Goal: Task Accomplishment & Management: Complete application form

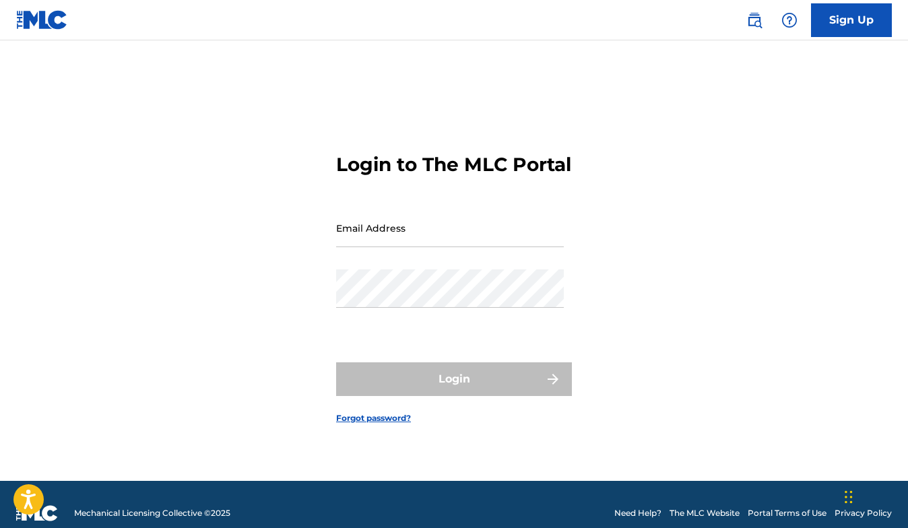
click at [856, 21] on link "Sign Up" at bounding box center [851, 20] width 81 height 34
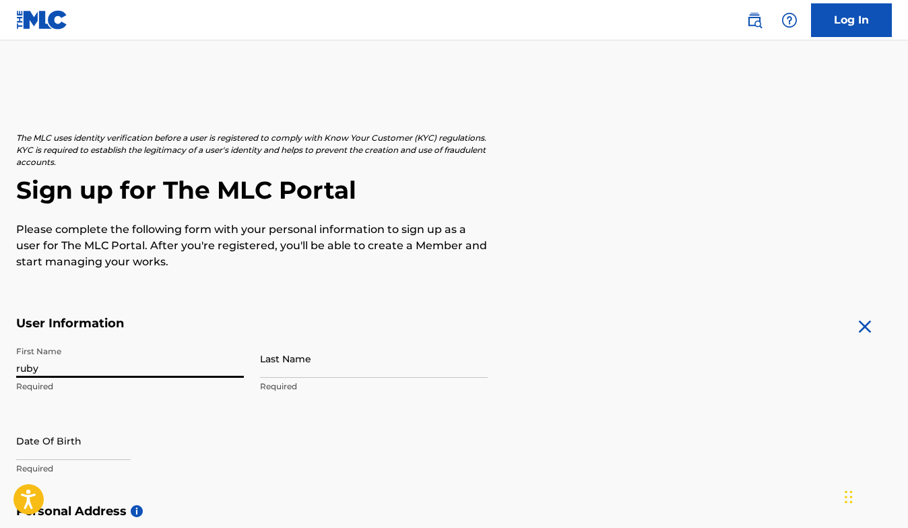
type input "Ruby"
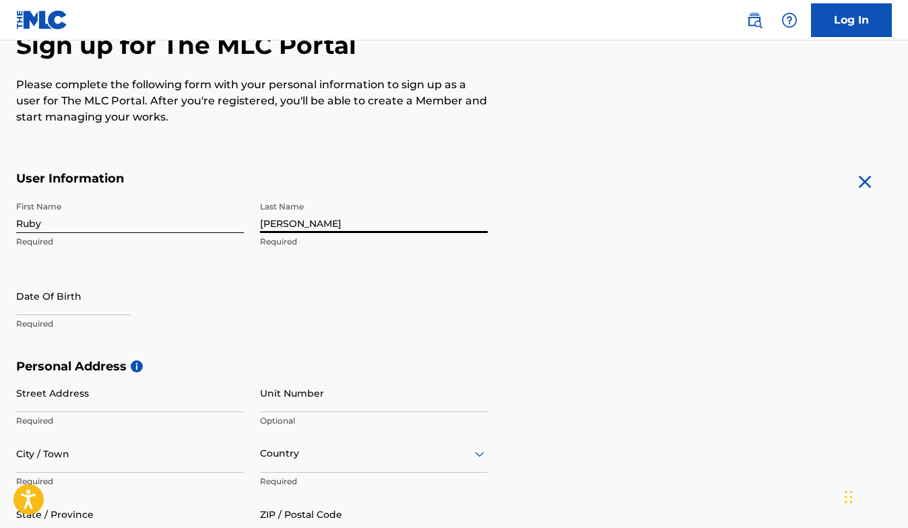
scroll to position [178, 0]
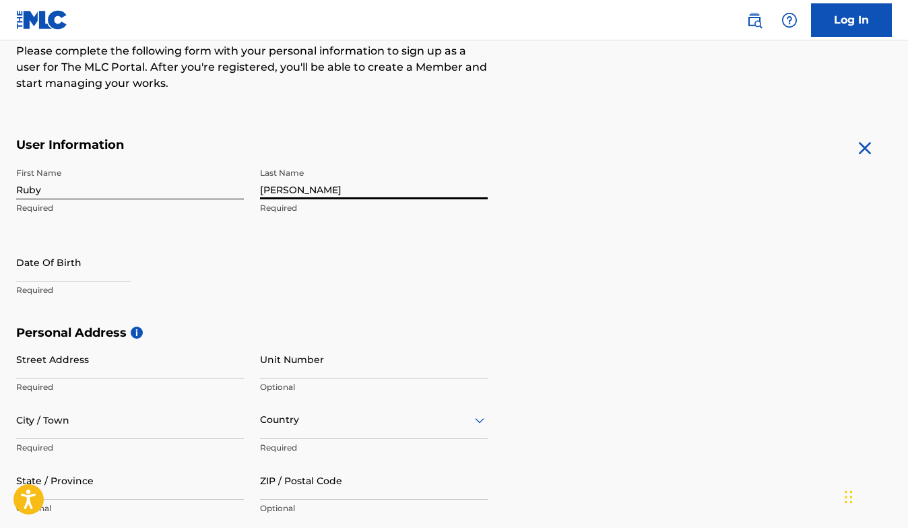
type input "[PERSON_NAME]"
select select "8"
select select "2025"
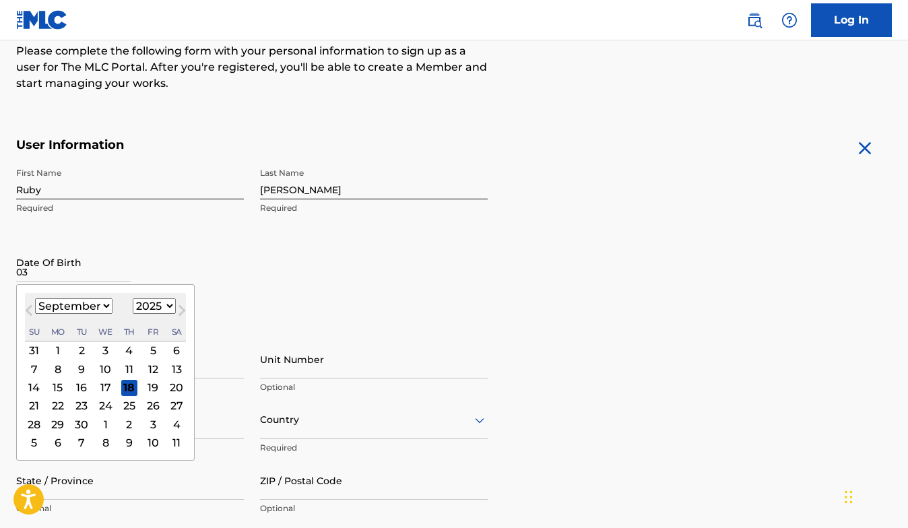
type input "0"
select select "2005"
select select "2"
click at [124, 424] on div "31" at bounding box center [129, 424] width 16 height 16
type input "[DATE]"
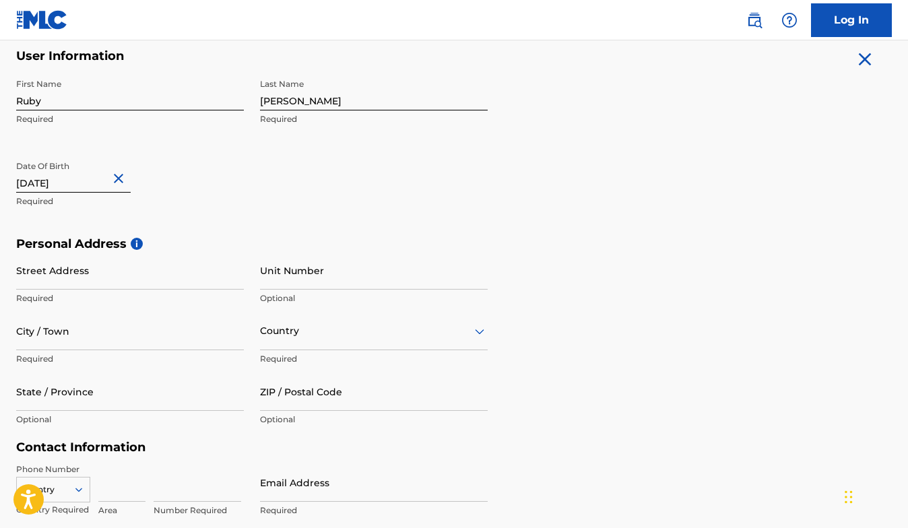
scroll to position [294, 0]
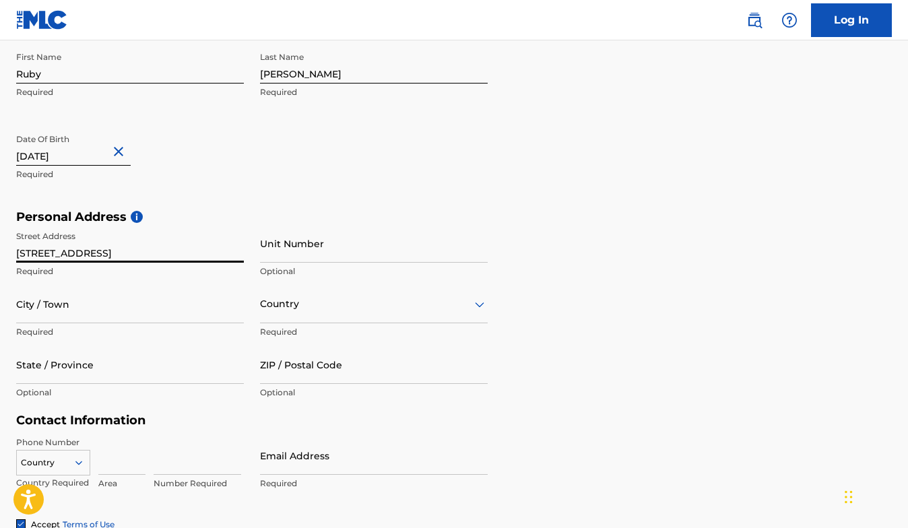
type input "[STREET_ADDRESS]"
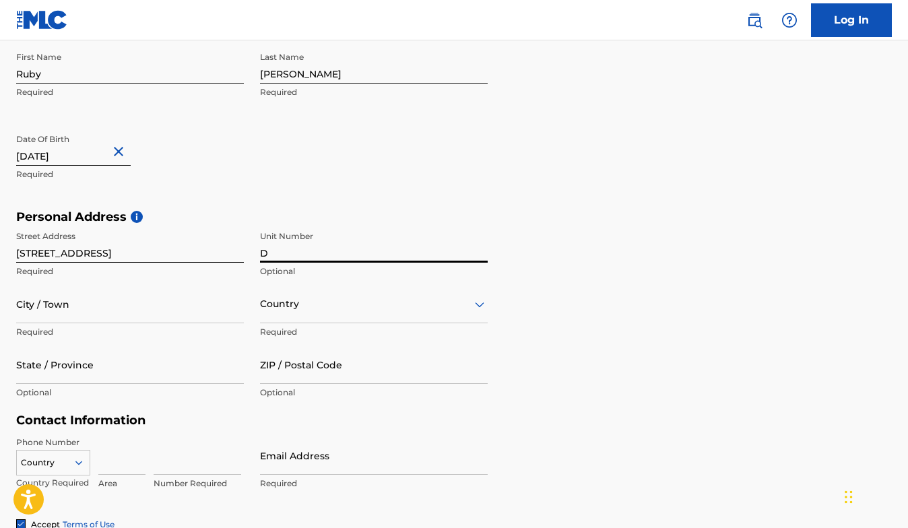
type input "D"
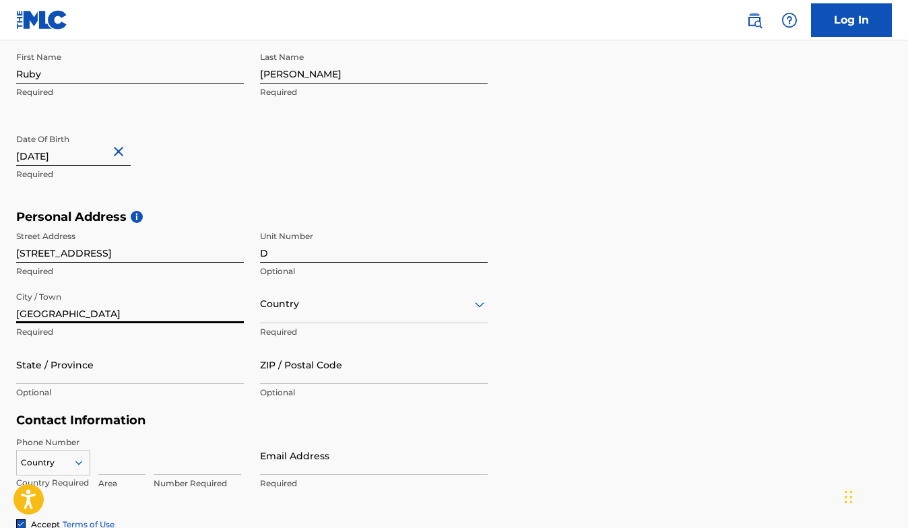
click at [22, 312] on input "[GEOGRAPHIC_DATA]" at bounding box center [130, 304] width 228 height 38
type input "[GEOGRAPHIC_DATA]"
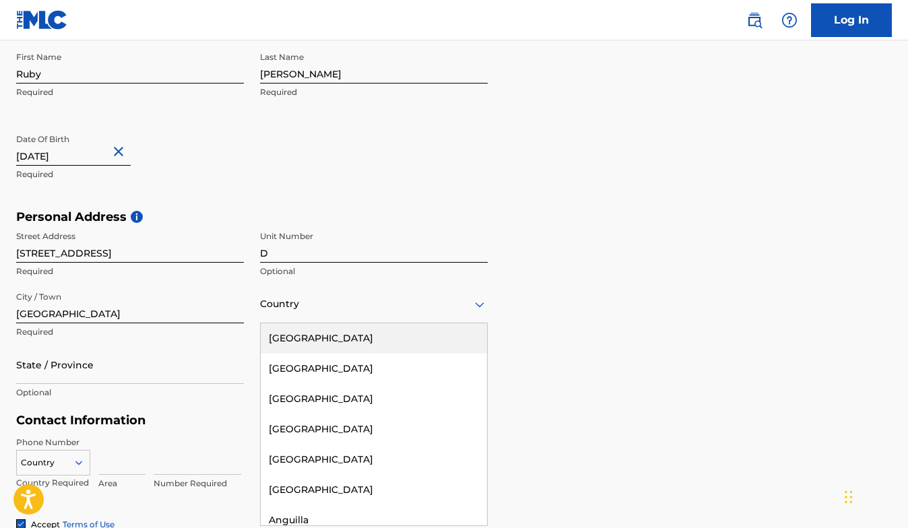
click at [286, 305] on div at bounding box center [374, 304] width 228 height 17
click at [300, 335] on div "[GEOGRAPHIC_DATA]" at bounding box center [374, 338] width 226 height 30
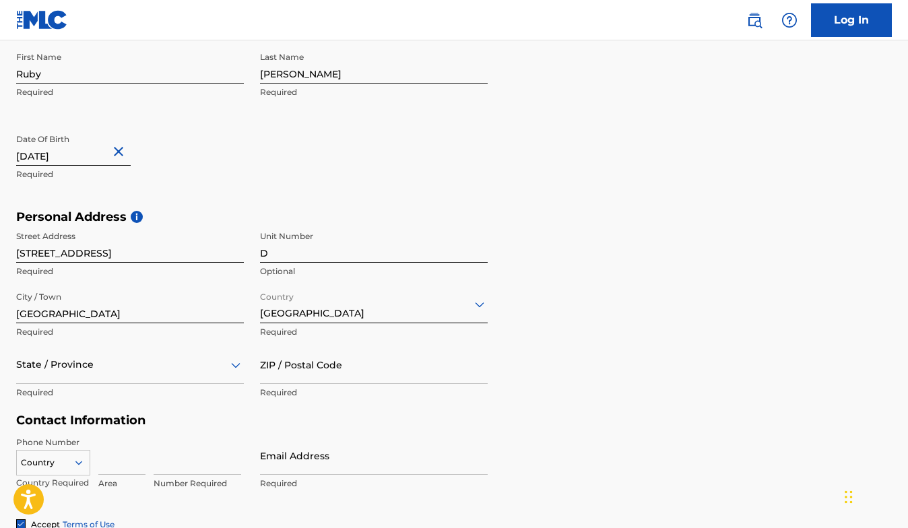
click at [173, 353] on div "State / Province" at bounding box center [130, 364] width 228 height 38
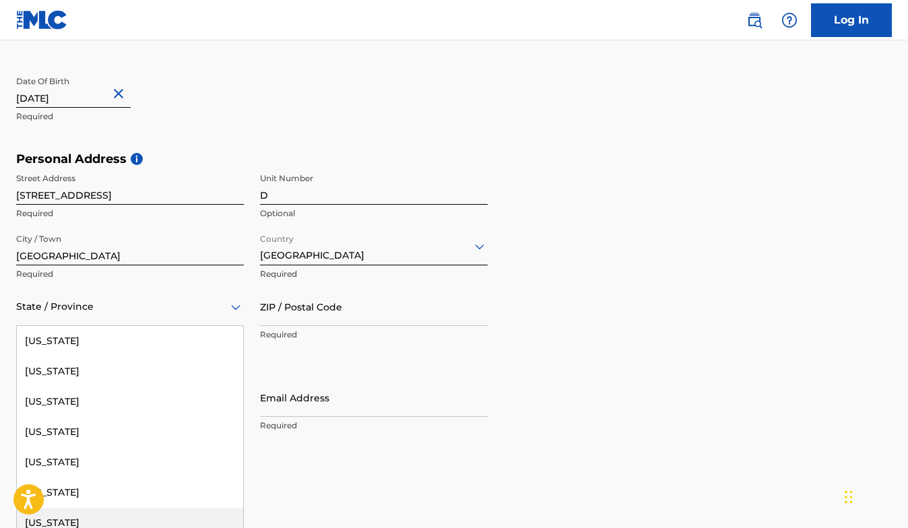
click at [128, 511] on div "[US_STATE]" at bounding box center [130, 523] width 226 height 30
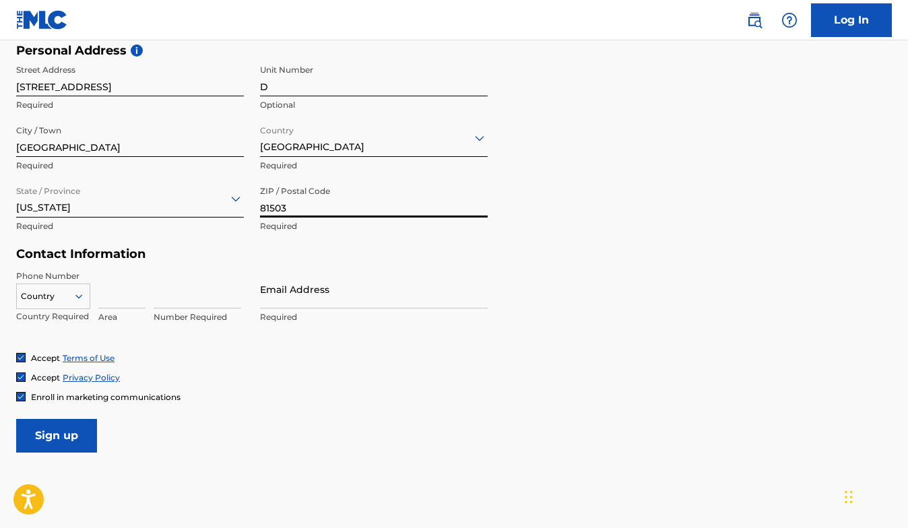
scroll to position [461, 0]
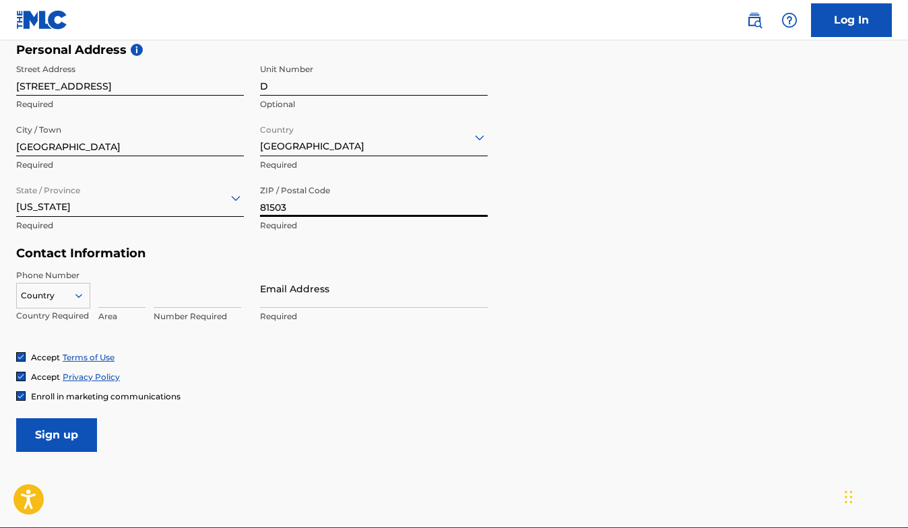
type input "81503"
click at [83, 293] on icon at bounding box center [79, 296] width 12 height 12
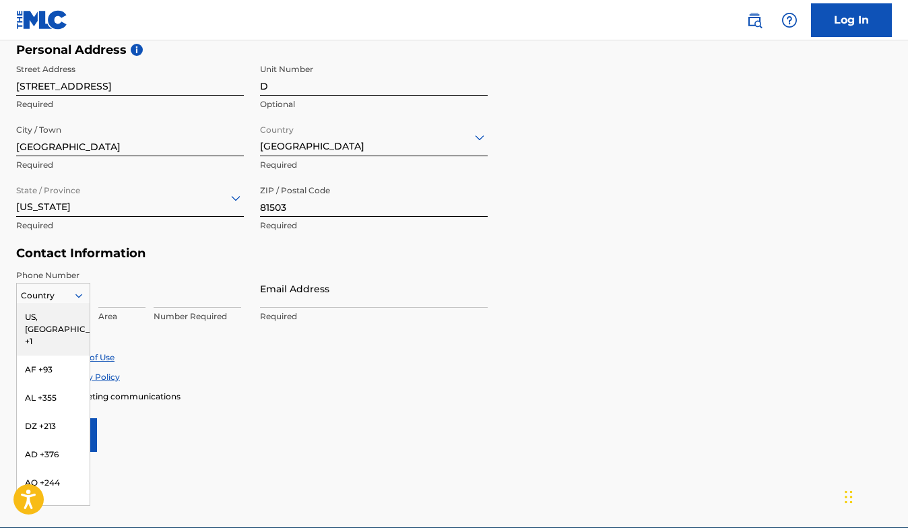
click at [57, 317] on div "US, [GEOGRAPHIC_DATA] +1" at bounding box center [53, 329] width 73 height 53
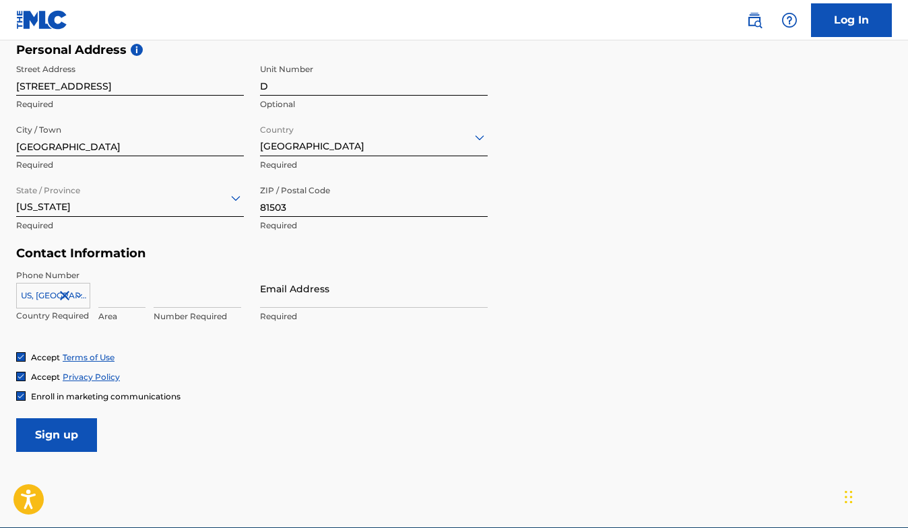
click at [112, 297] on input at bounding box center [121, 288] width 47 height 38
type input "970"
type input "2302424"
type input "[EMAIL_ADDRESS][DOMAIN_NAME]"
click at [75, 430] on input "Sign up" at bounding box center [56, 435] width 81 height 34
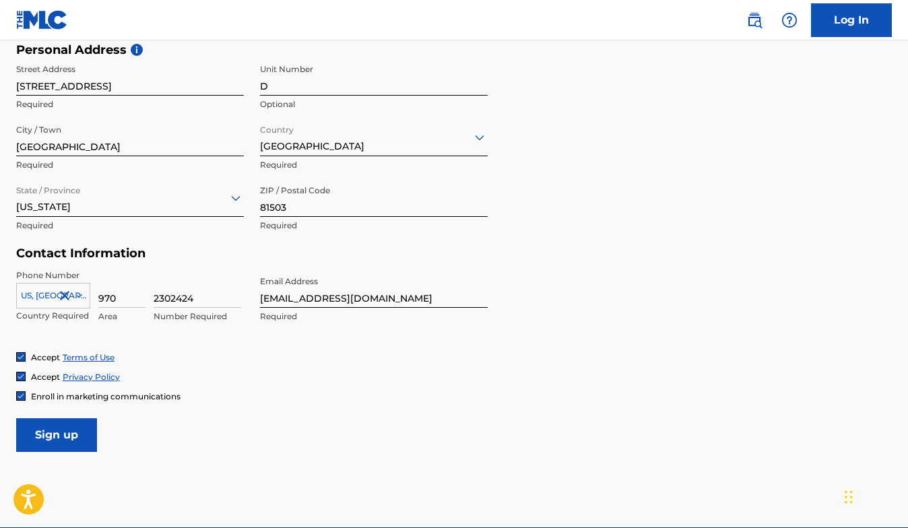
click at [853, 32] on link "Log In" at bounding box center [851, 20] width 81 height 34
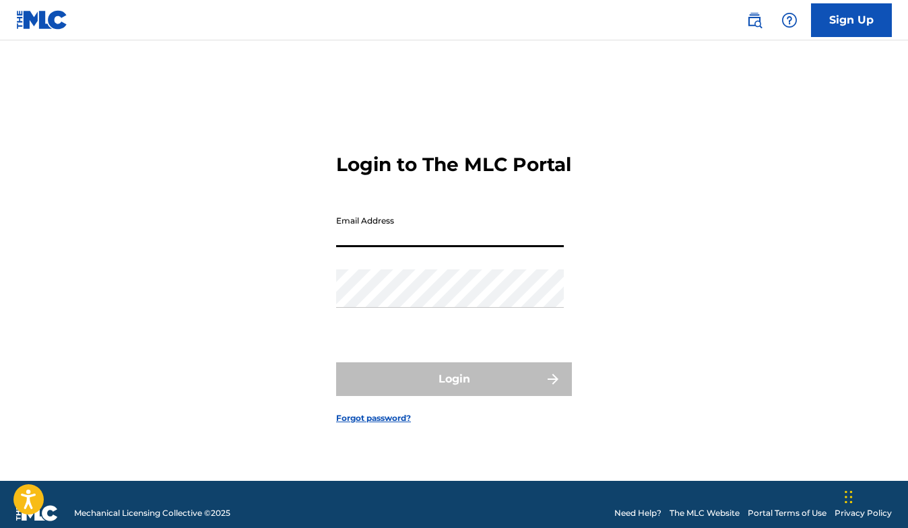
type input "[EMAIL_ADDRESS][DOMAIN_NAME]"
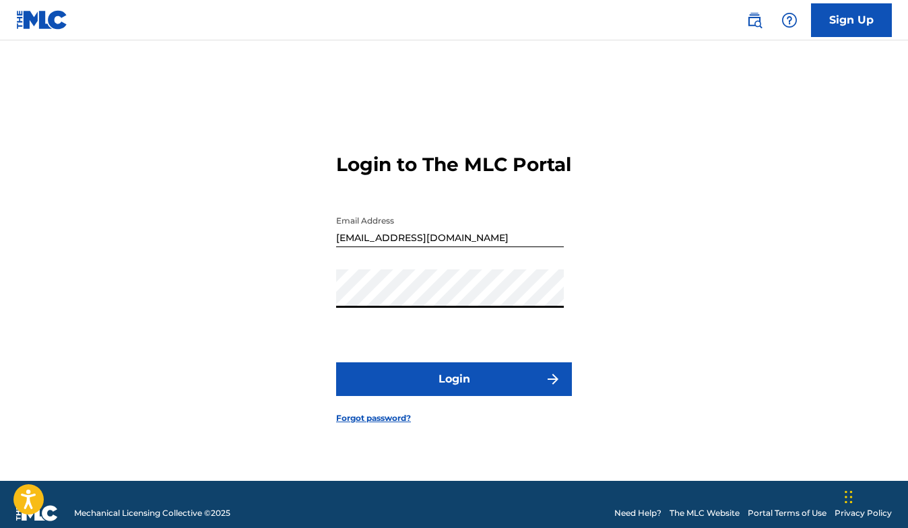
click at [409, 390] on button "Login" at bounding box center [454, 379] width 236 height 34
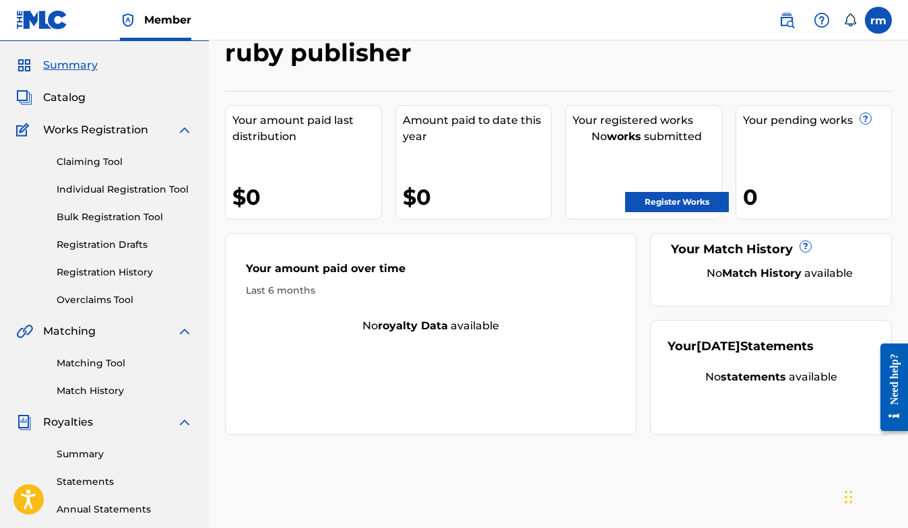
scroll to position [34, 0]
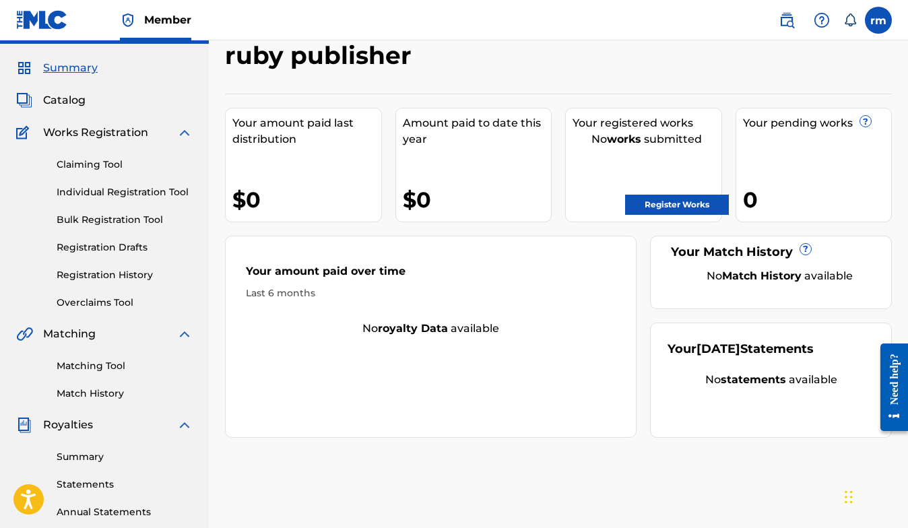
click at [133, 162] on link "Claiming Tool" at bounding box center [125, 165] width 136 height 14
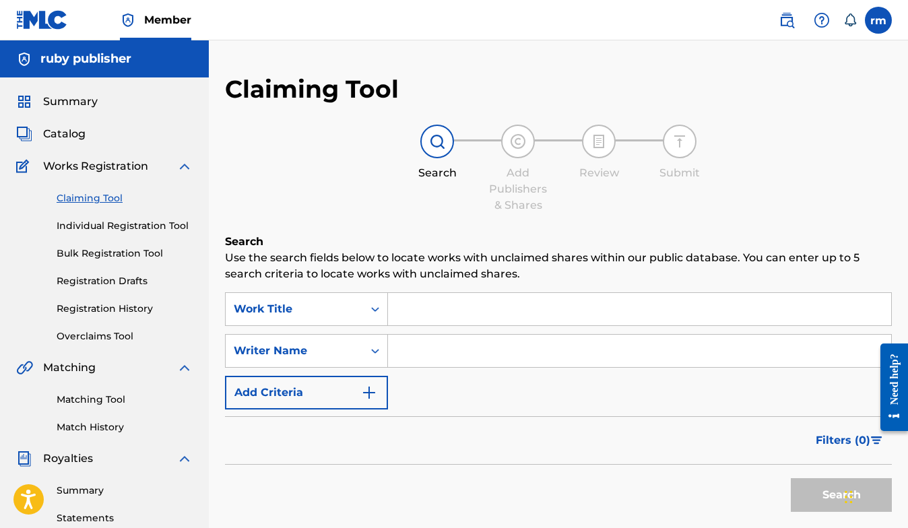
click at [409, 310] on input "Search Form" at bounding box center [639, 309] width 503 height 32
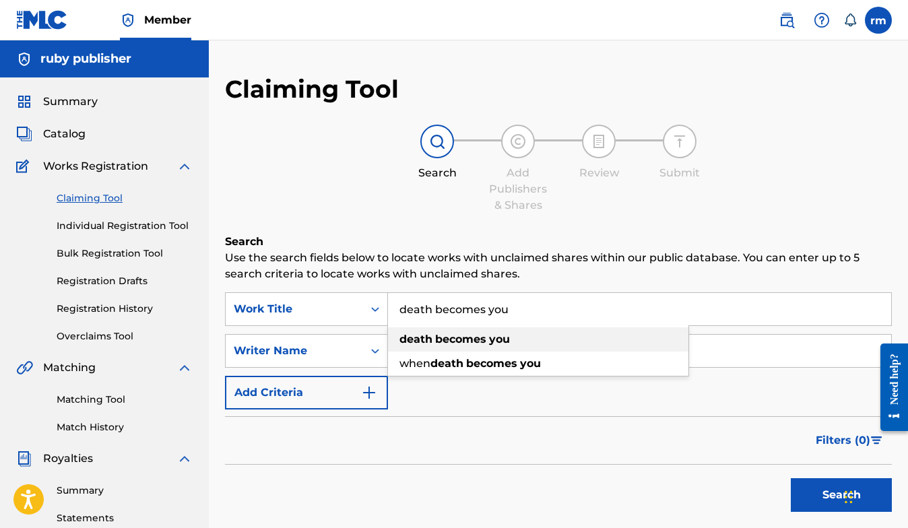
type input "death becomes you"
click at [410, 339] on strong "death" at bounding box center [415, 339] width 33 height 13
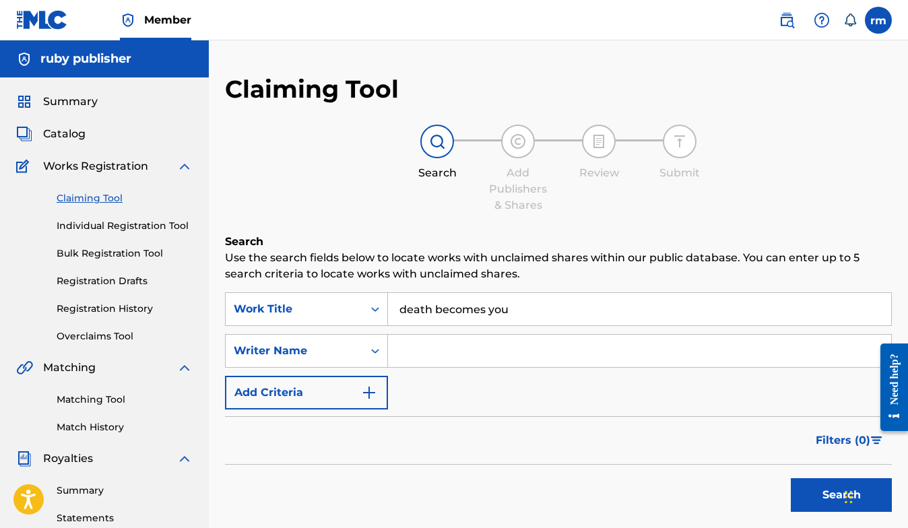
click at [408, 353] on input "Search Form" at bounding box center [639, 351] width 503 height 32
drag, startPoint x: 408, startPoint y: 353, endPoint x: 458, endPoint y: 404, distance: 71.4
click at [458, 404] on div "SearchWithCriteria4068a7c4-ff03-45d2-b134-1f44cbb116d0 Work Title death becomes…" at bounding box center [558, 350] width 667 height 117
click at [458, 358] on input "ruby [DATE]" at bounding box center [639, 351] width 503 height 32
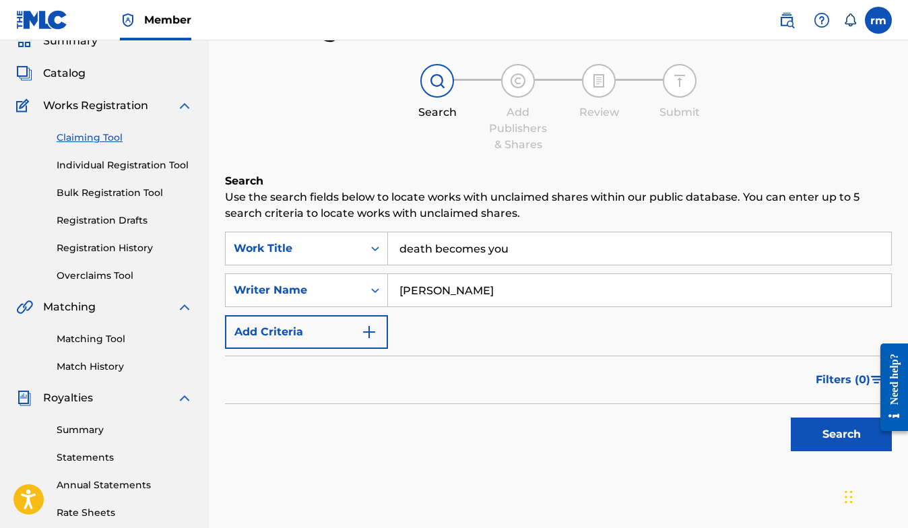
scroll to position [60, 0]
click at [595, 375] on div "Filters ( 0 )" at bounding box center [558, 380] width 667 height 48
click at [380, 337] on button "Add Criteria" at bounding box center [306, 333] width 163 height 34
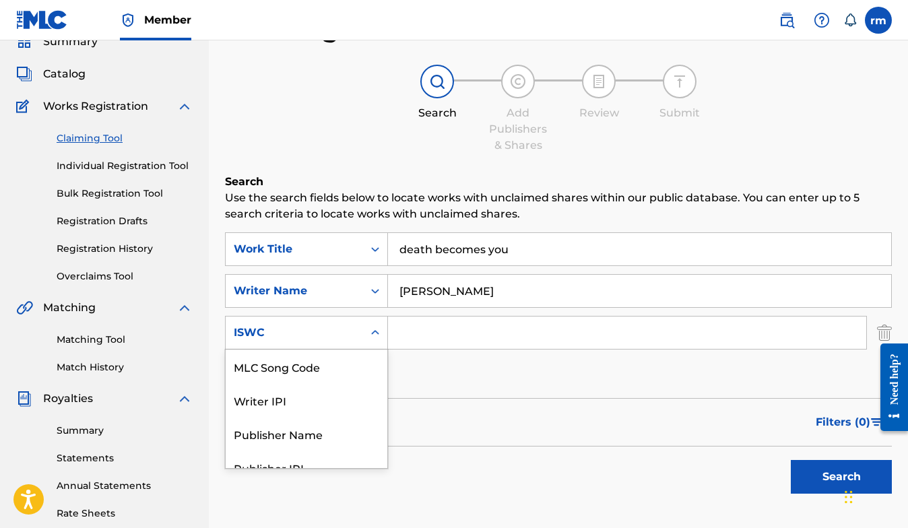
click at [372, 333] on div "Search Form" at bounding box center [375, 332] width 24 height 24
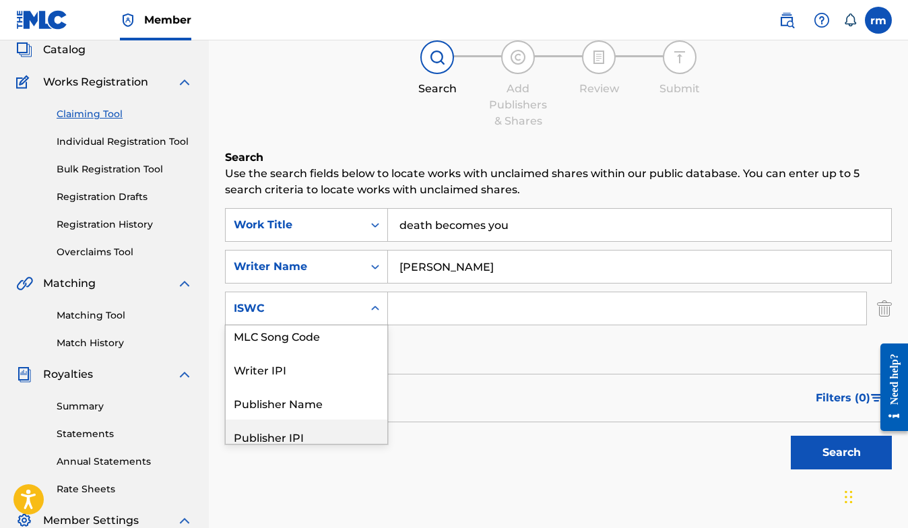
scroll to position [0, 0]
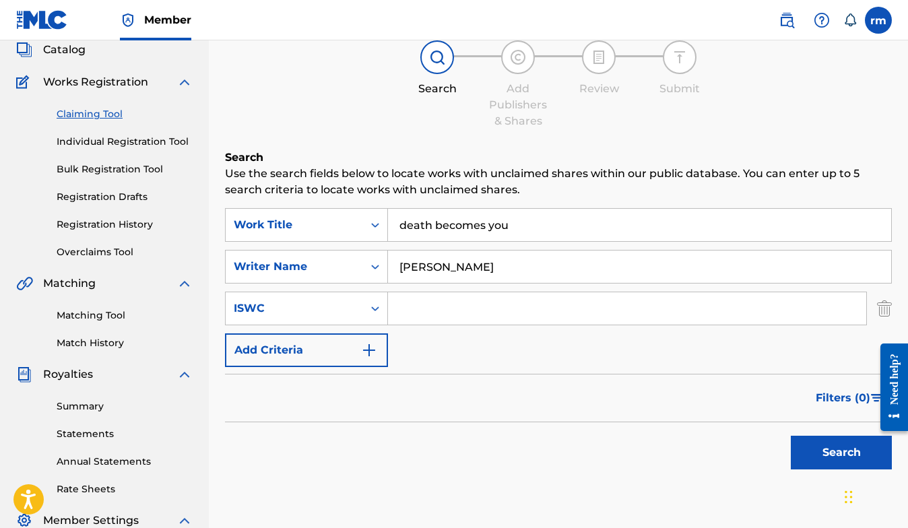
click at [585, 442] on div "Search" at bounding box center [558, 449] width 667 height 54
click at [803, 451] on button "Search" at bounding box center [840, 453] width 101 height 34
drag, startPoint x: 475, startPoint y: 271, endPoint x: 379, endPoint y: 271, distance: 96.3
click at [379, 271] on div "SearchWithCriteria7a3604f8-0f9c-4cf5-86ec-93e8e12957d2 Writer Name [PERSON_NAME]" at bounding box center [558, 267] width 667 height 34
drag, startPoint x: 436, startPoint y: 294, endPoint x: 829, endPoint y: 446, distance: 421.2
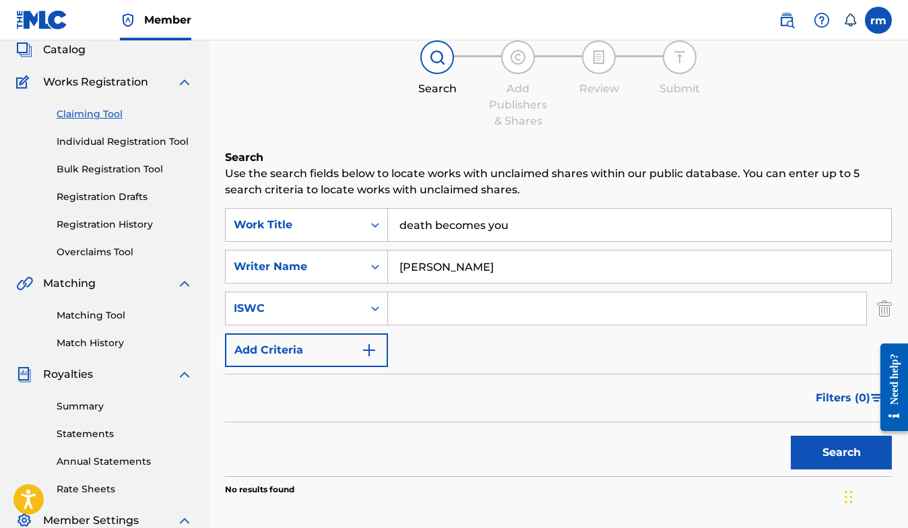
click at [829, 446] on button "Search" at bounding box center [840, 453] width 101 height 34
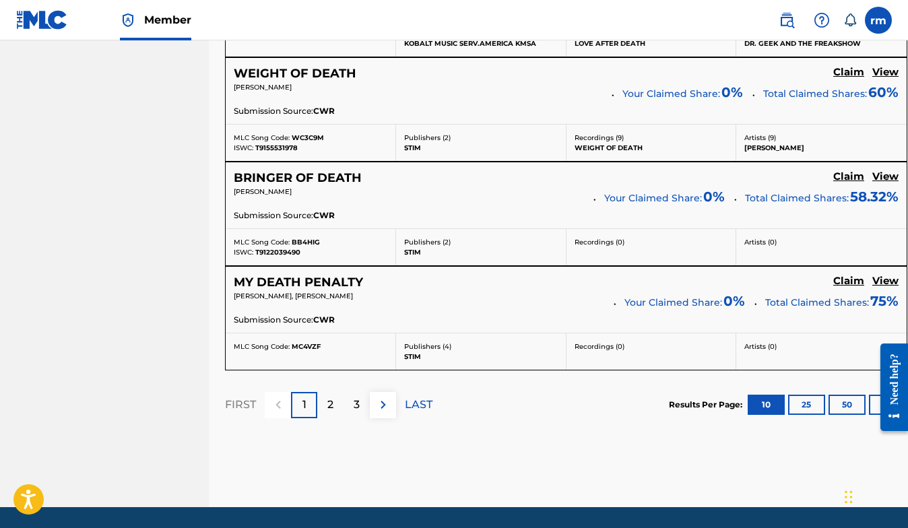
scroll to position [1201, 0]
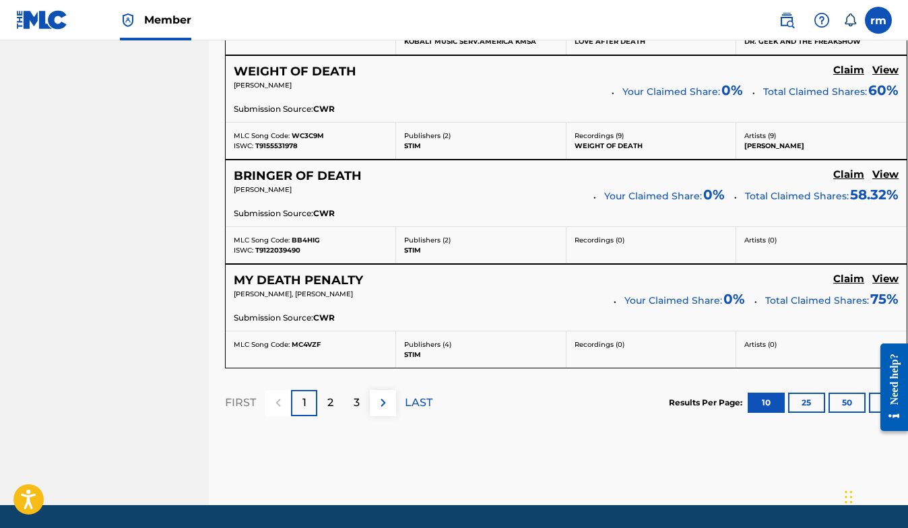
click at [333, 401] on p "2" at bounding box center [330, 403] width 6 height 16
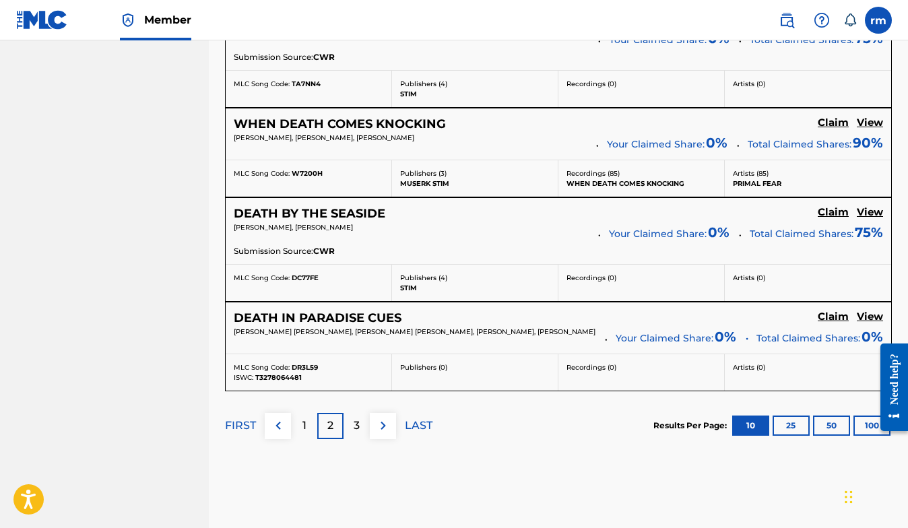
click at [361, 422] on div "3" at bounding box center [356, 426] width 26 height 26
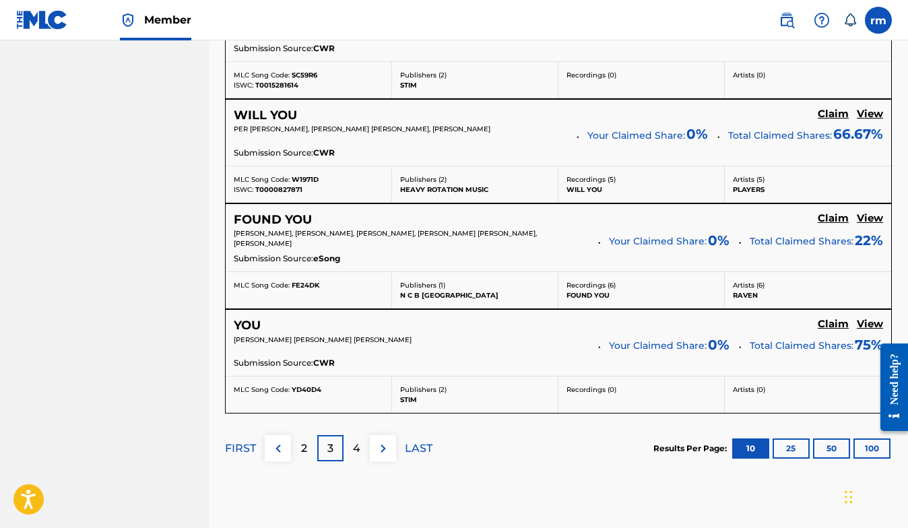
click at [358, 440] on p "4" at bounding box center [356, 448] width 7 height 16
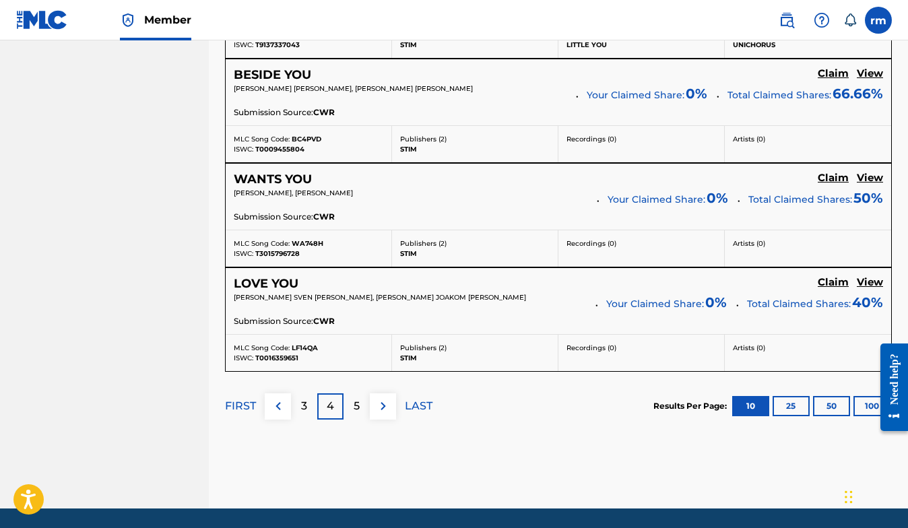
scroll to position [1270, 0]
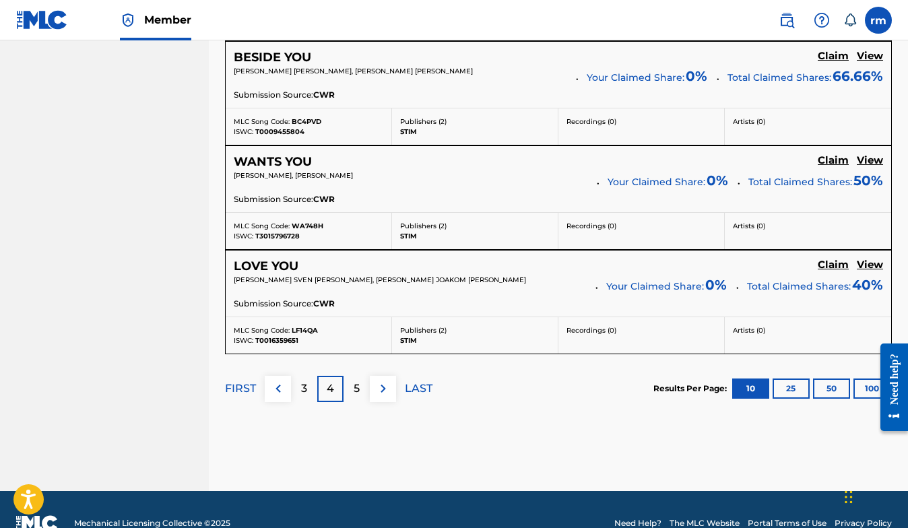
click at [360, 380] on div "5" at bounding box center [356, 389] width 26 height 26
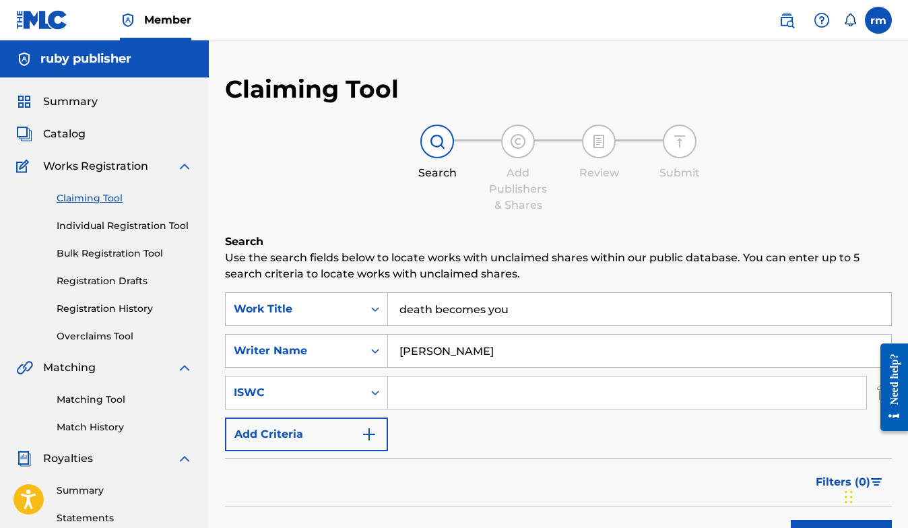
scroll to position [0, 0]
click at [471, 351] on input "[PERSON_NAME]" at bounding box center [639, 351] width 503 height 32
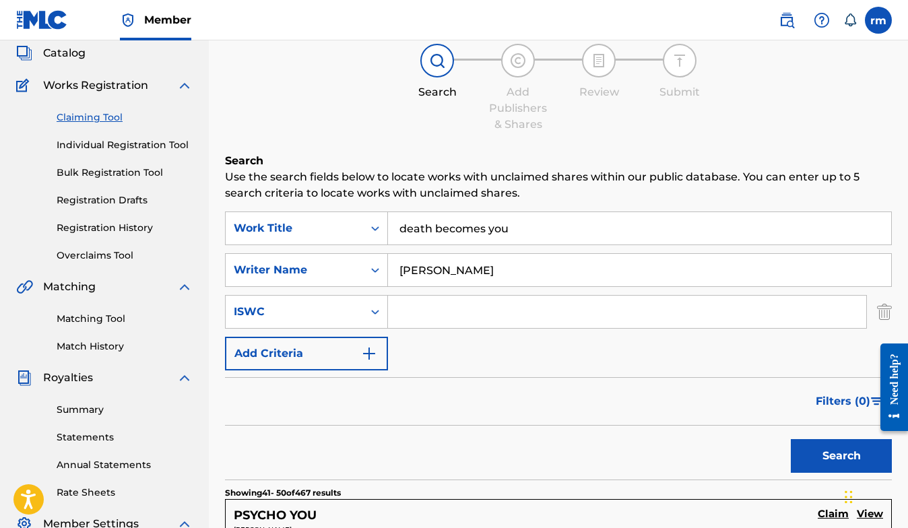
scroll to position [81, 0]
click at [824, 452] on button "Search" at bounding box center [840, 455] width 101 height 34
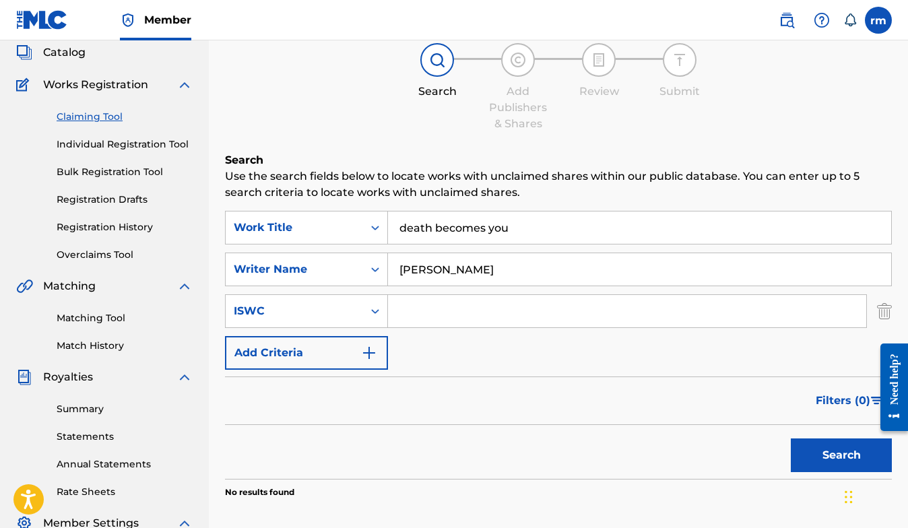
scroll to position [129, 0]
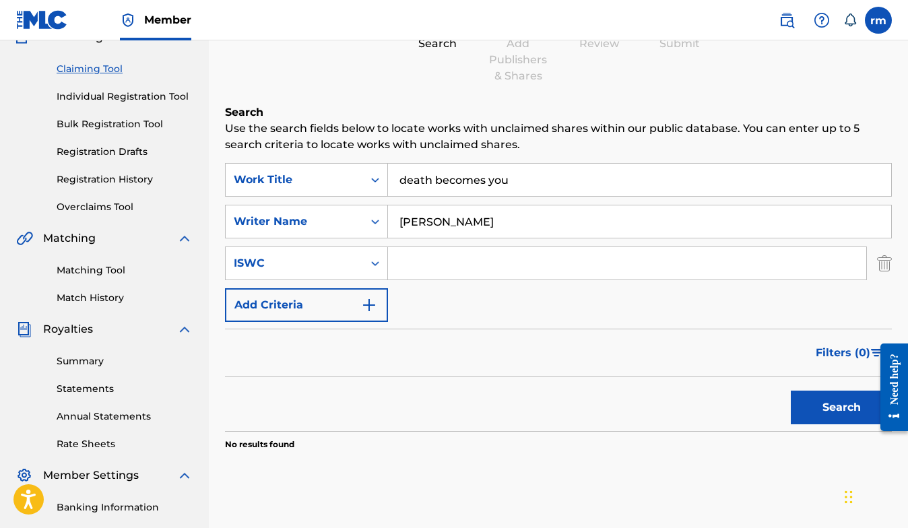
click at [458, 224] on input "[PERSON_NAME]" at bounding box center [639, 221] width 503 height 32
type input "[PERSON_NAME]"
click at [825, 413] on button "Search" at bounding box center [840, 408] width 101 height 34
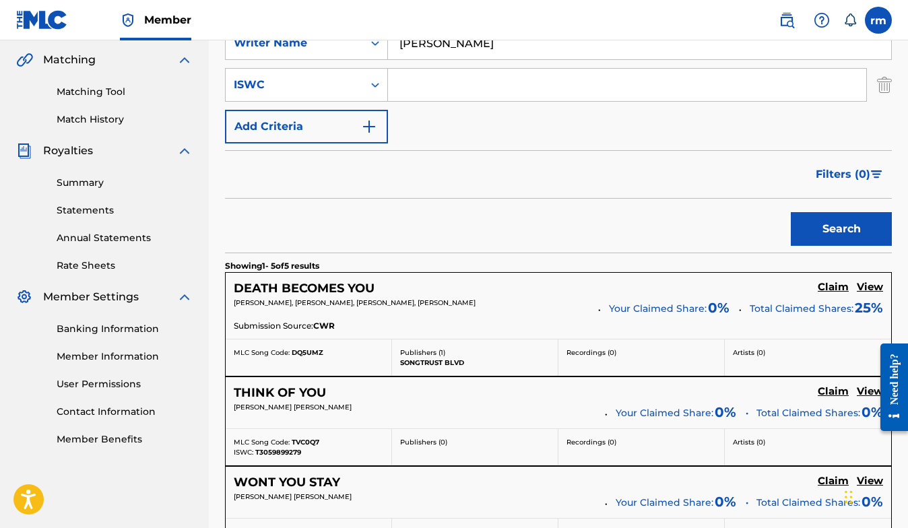
scroll to position [308, 0]
click at [827, 283] on h5 "Claim" at bounding box center [832, 287] width 31 height 13
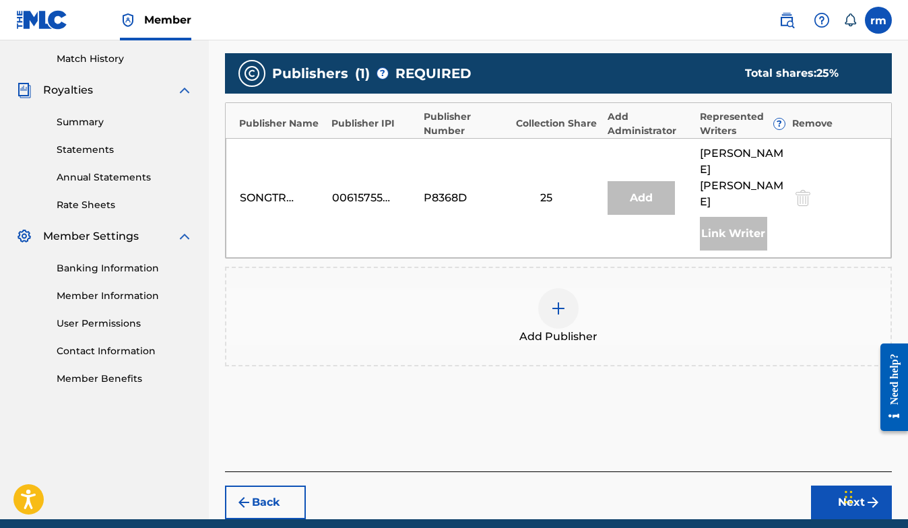
scroll to position [362, 0]
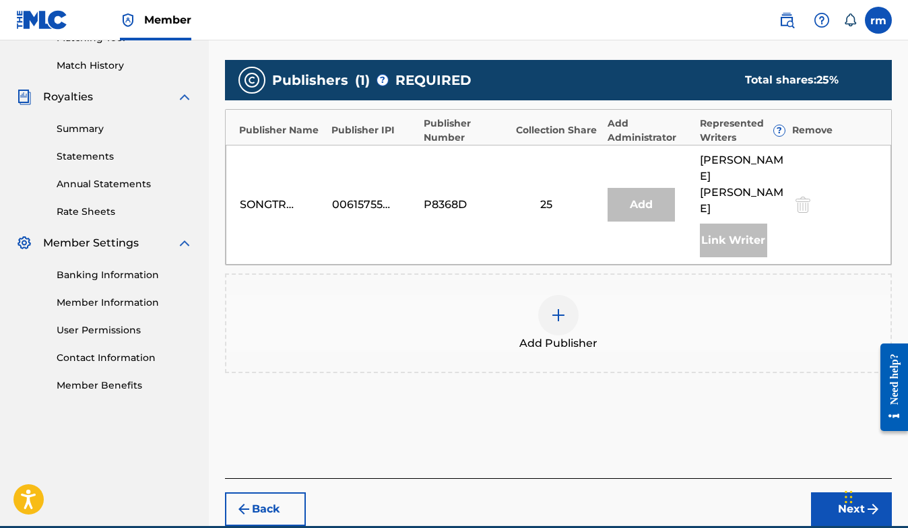
click at [834, 492] on button "Next" at bounding box center [851, 509] width 81 height 34
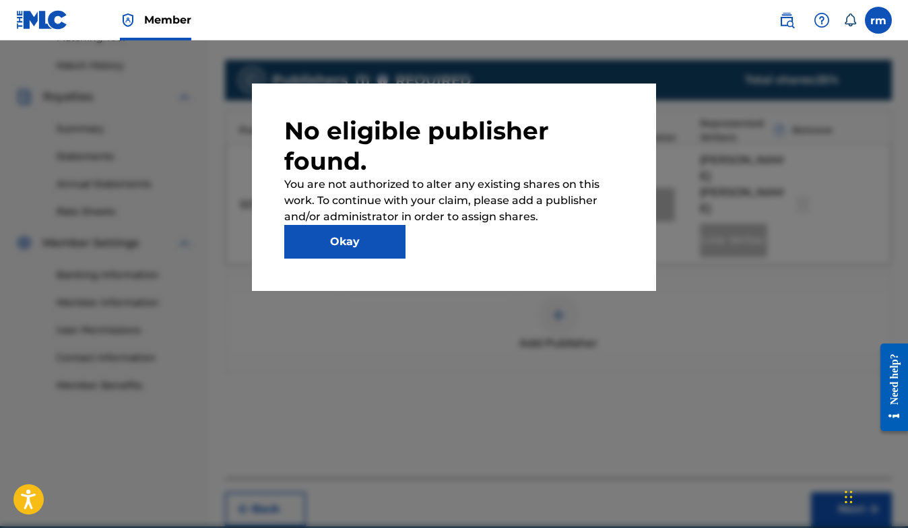
click at [353, 239] on button "Okay" at bounding box center [344, 242] width 121 height 34
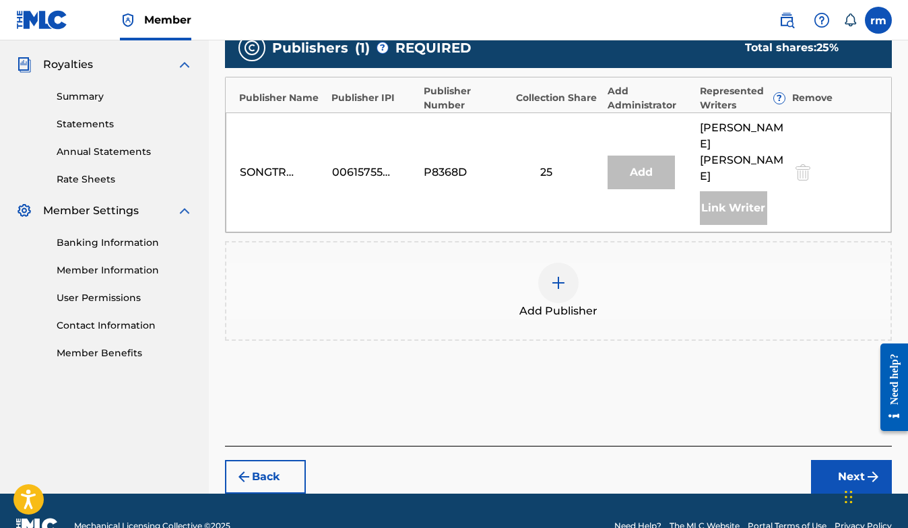
scroll to position [392, 0]
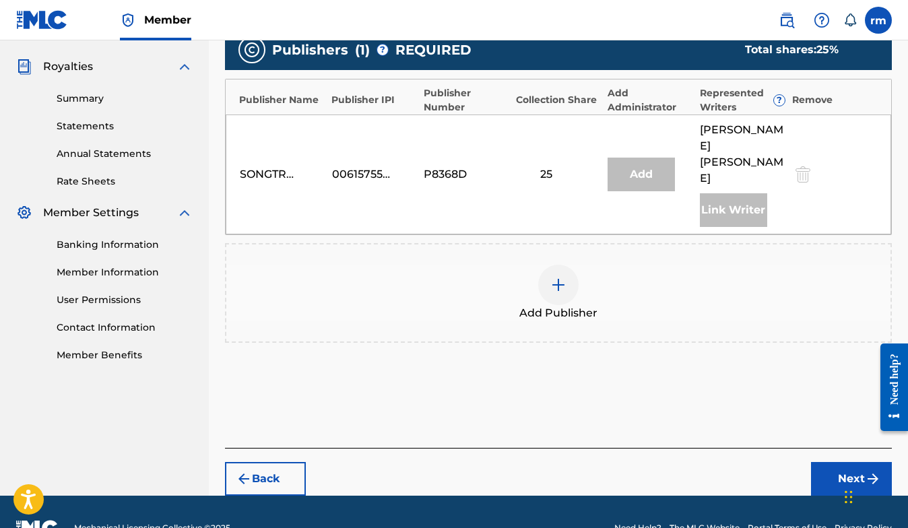
click at [837, 462] on button "Next" at bounding box center [851, 479] width 81 height 34
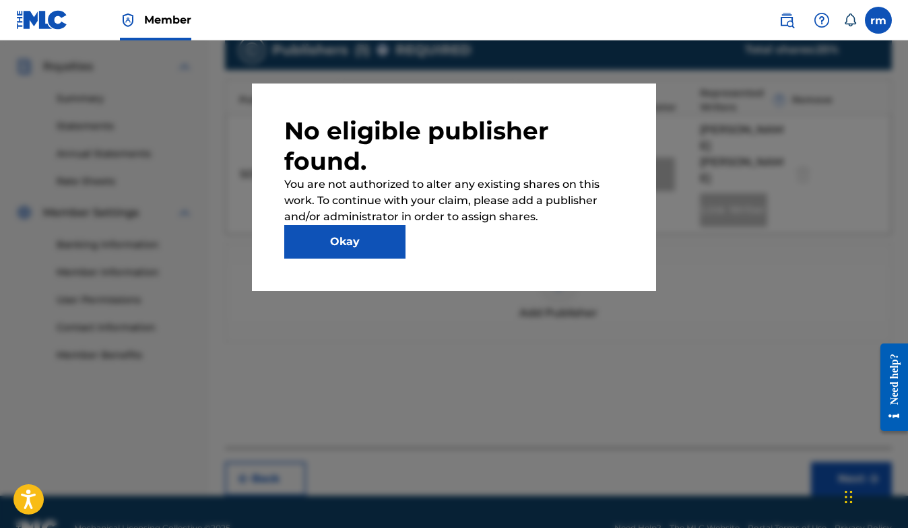
click at [396, 249] on button "Okay" at bounding box center [344, 242] width 121 height 34
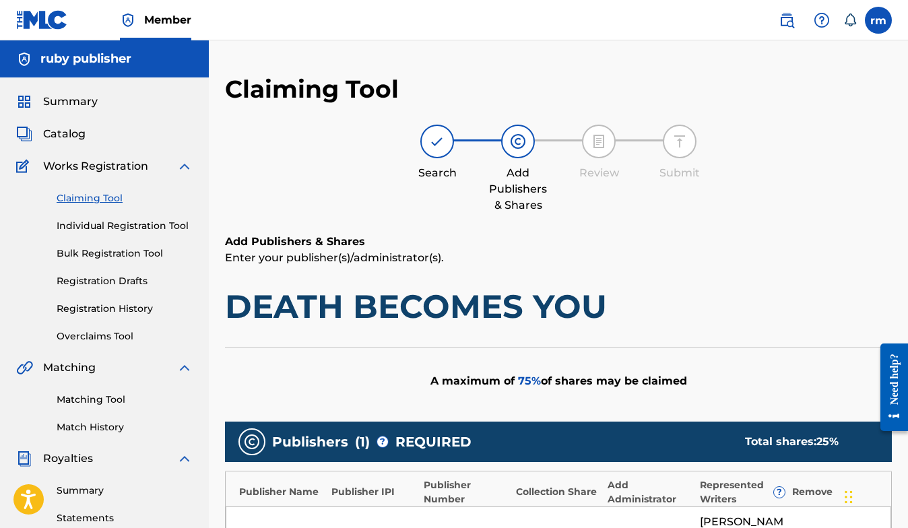
scroll to position [0, 0]
